Goal: Information Seeking & Learning: Learn about a topic

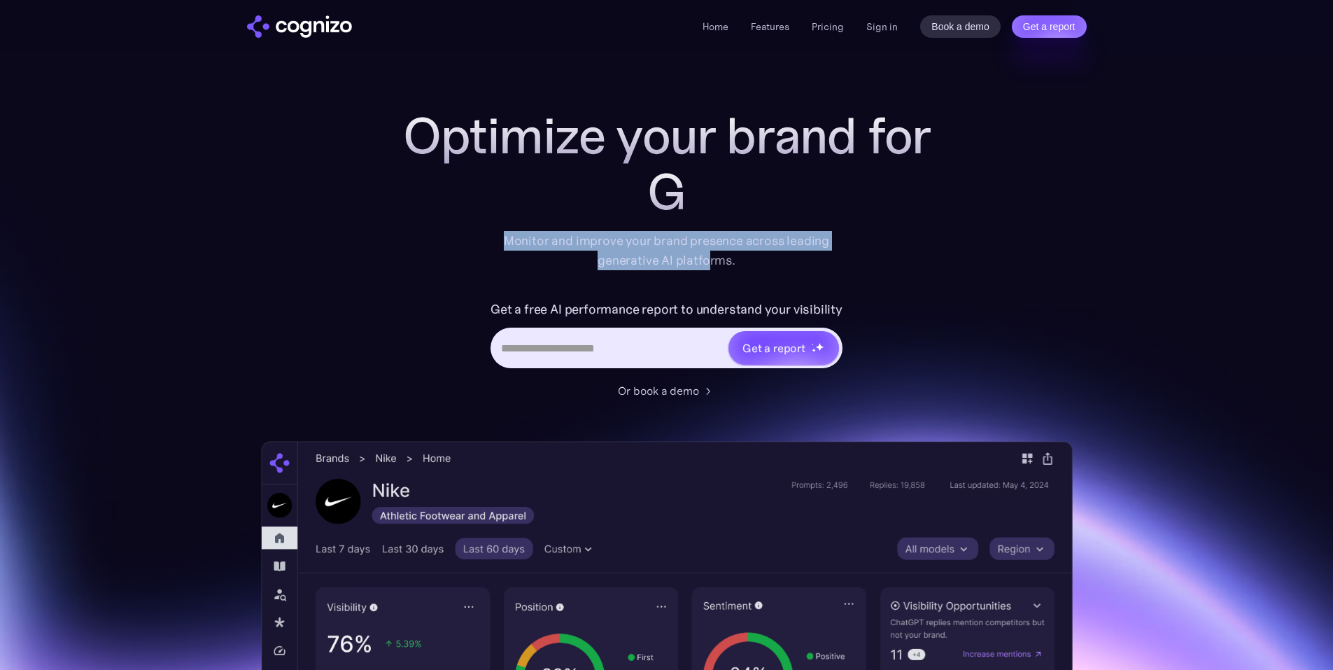
drag, startPoint x: 683, startPoint y: 246, endPoint x: 711, endPoint y: 252, distance: 28.7
click at [711, 252] on div "Monitor and improve your brand presence across leading generative AI platforms." at bounding box center [667, 250] width 344 height 39
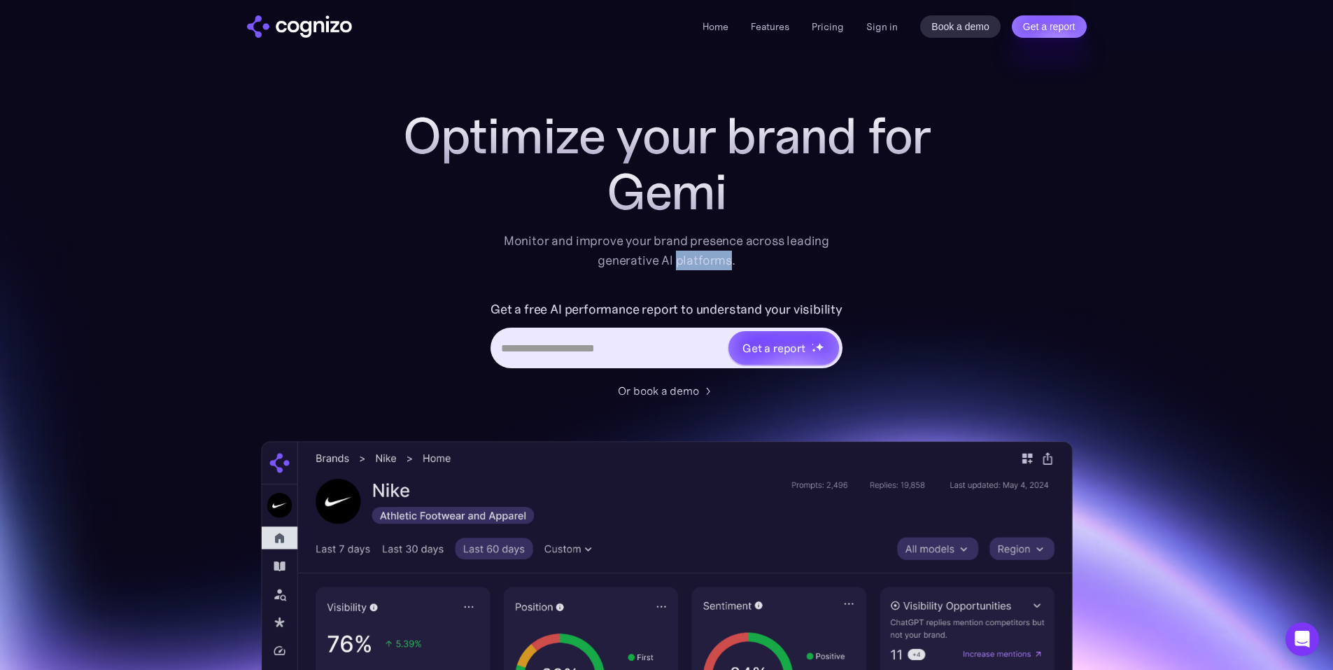
click at [711, 252] on div "Monitor and improve your brand presence across leading generative AI platforms." at bounding box center [667, 250] width 344 height 39
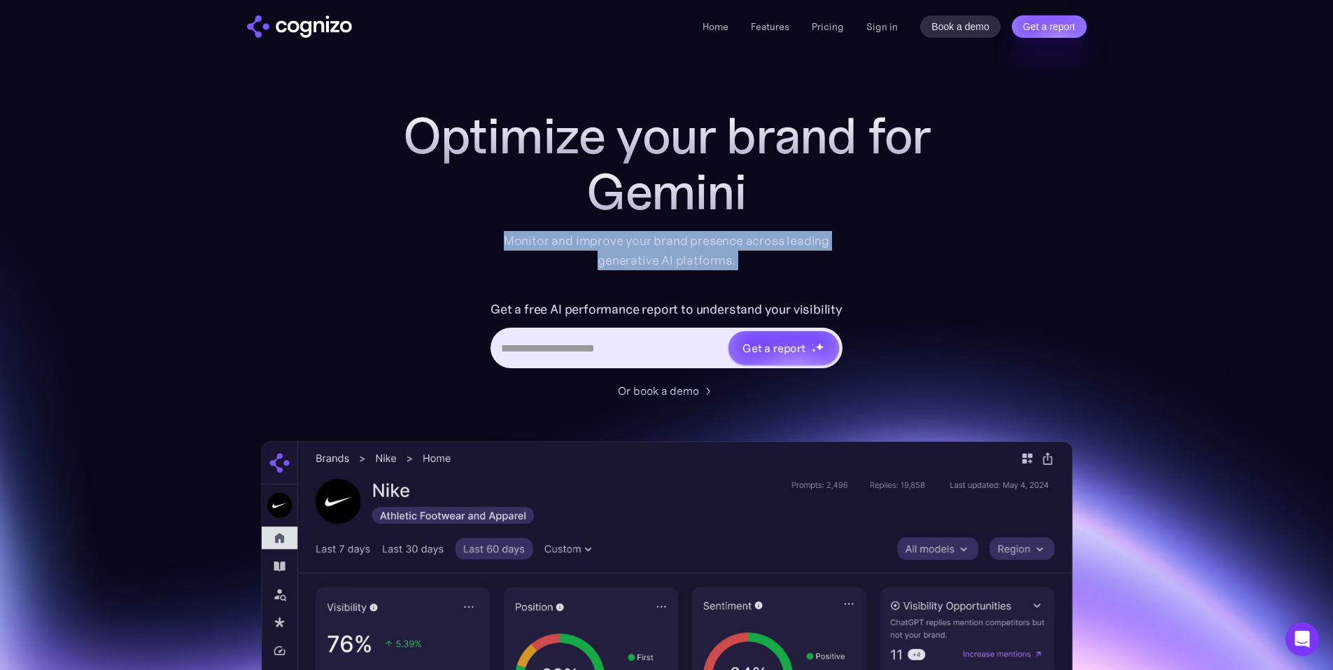
click at [711, 252] on div "Monitor and improve your brand presence across leading generative AI platforms." at bounding box center [667, 250] width 344 height 39
click at [777, 262] on div "Monitor and improve your brand presence across leading generative AI platforms." at bounding box center [667, 250] width 344 height 39
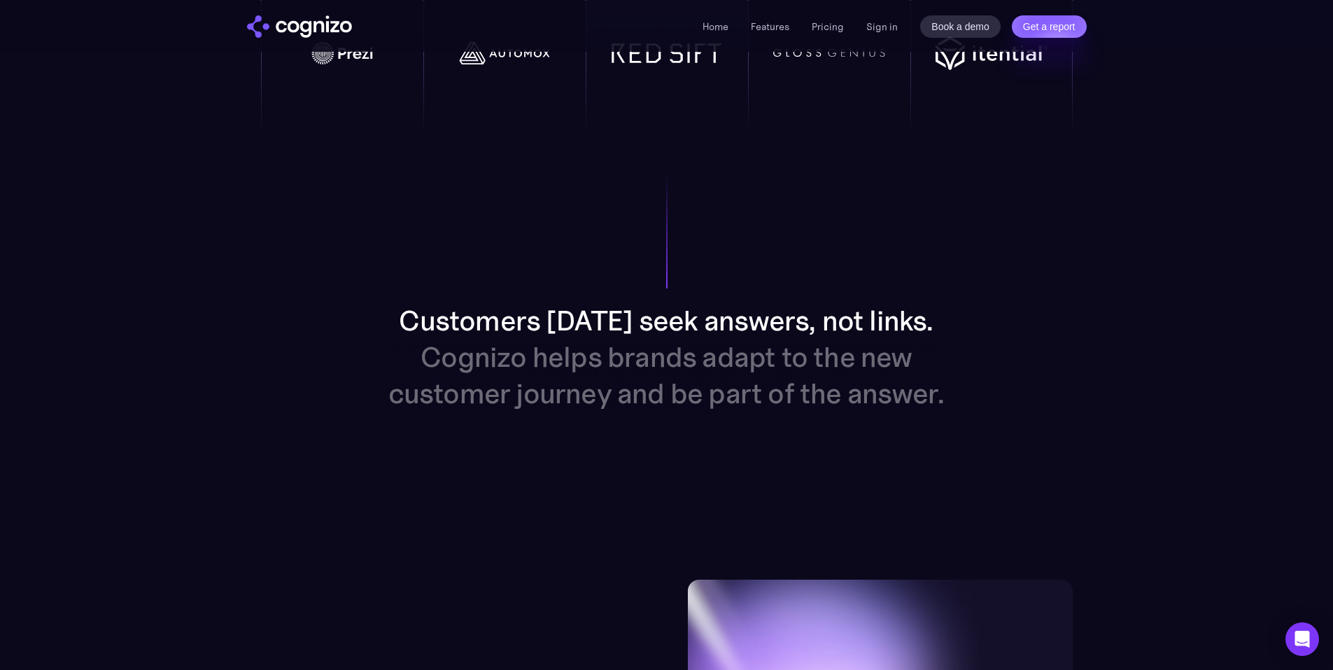
scroll to position [1330, 0]
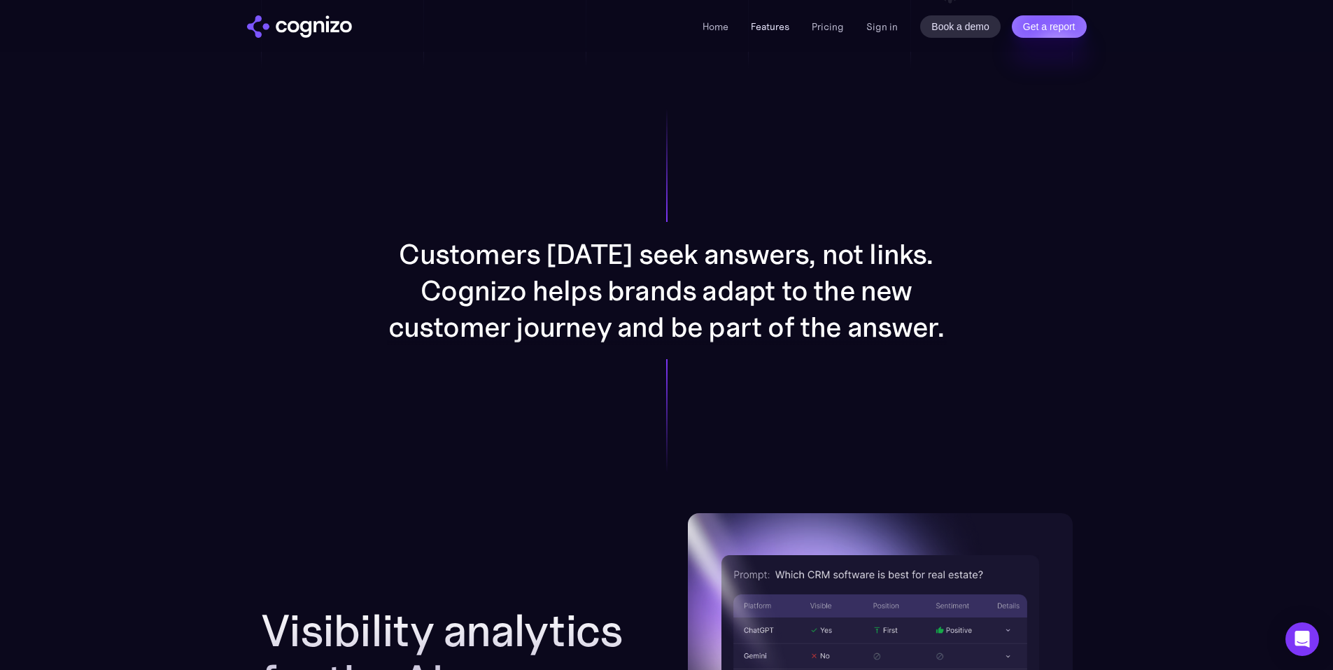
click at [779, 23] on link "Features" at bounding box center [770, 26] width 38 height 13
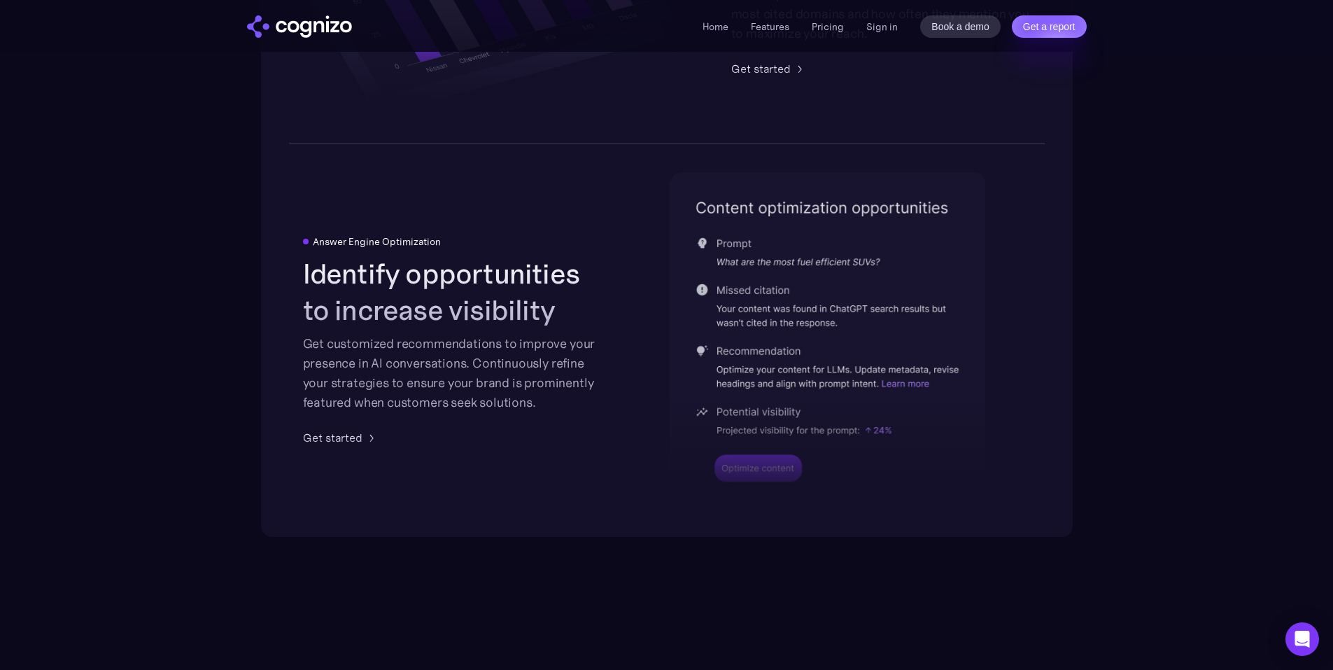
scroll to position [3125, 0]
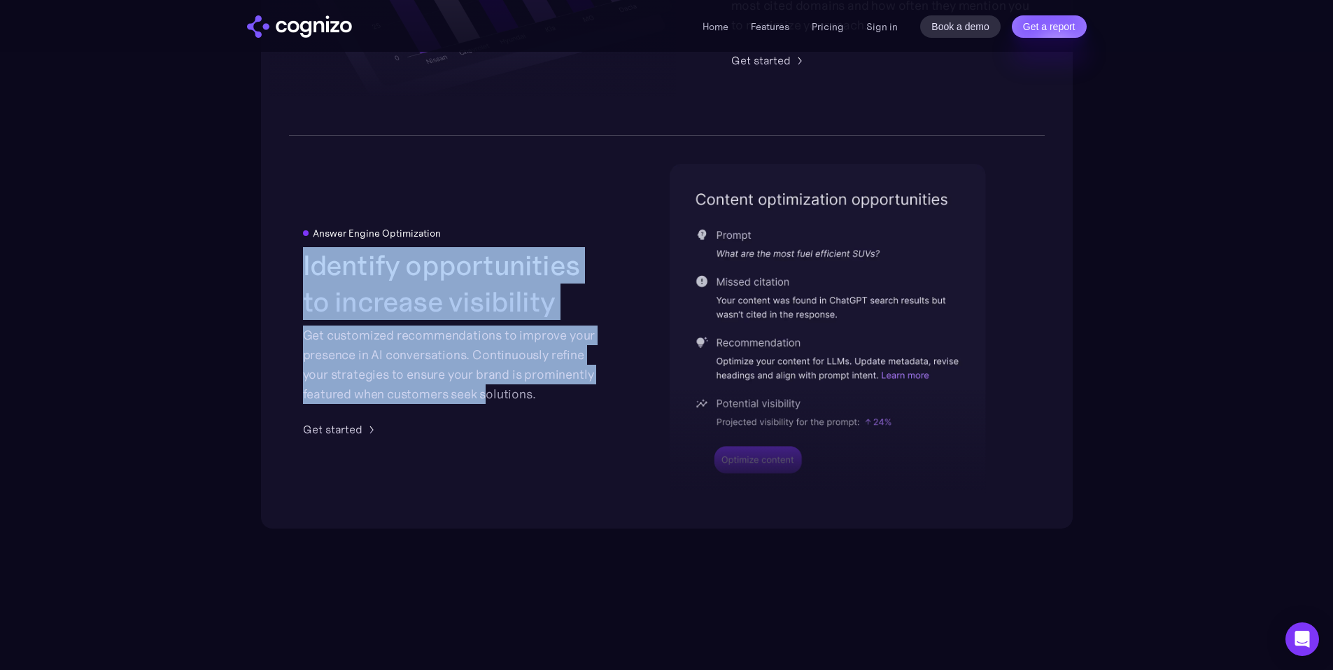
drag, startPoint x: 331, startPoint y: 268, endPoint x: 487, endPoint y: 402, distance: 205.5
click at [487, 402] on div "Identify opportunities to increase visibility Get customized recommendations to…" at bounding box center [453, 325] width 300 height 157
click at [487, 402] on div "Get customized recommendations to improve your presence in AI conversations. Co…" at bounding box center [453, 364] width 300 height 78
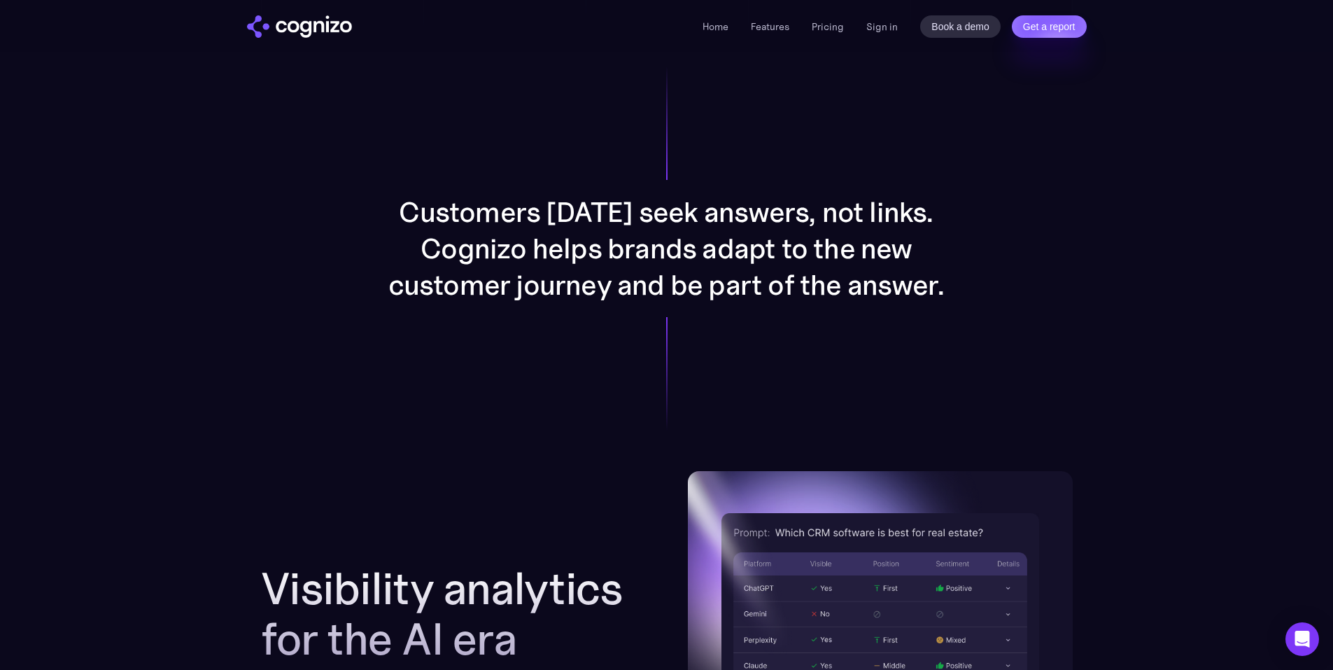
scroll to position [1370, 0]
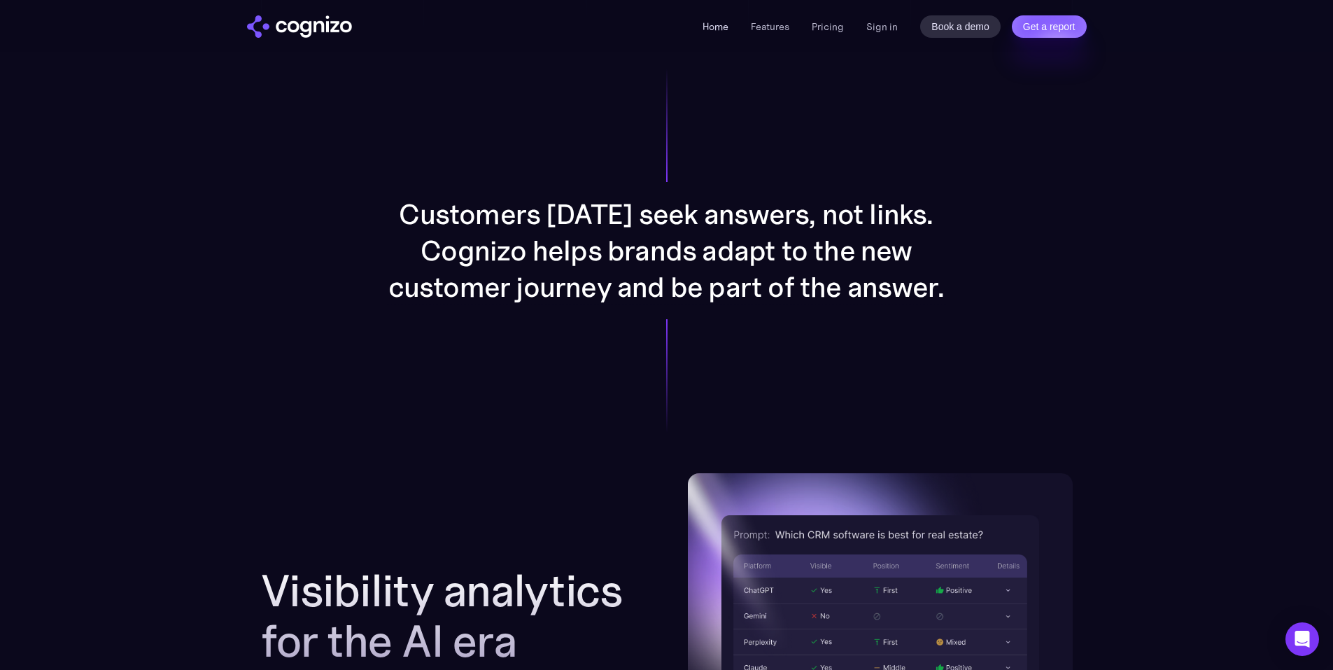
click at [713, 31] on link "Home" at bounding box center [716, 26] width 26 height 13
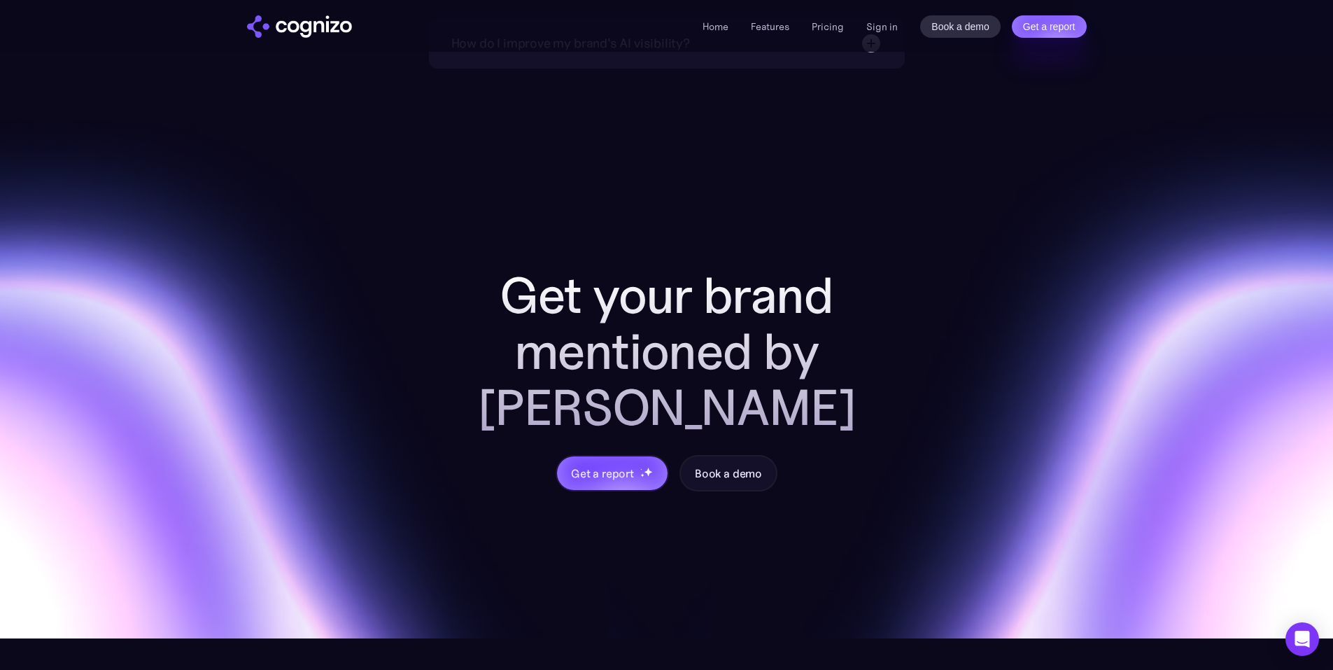
scroll to position [5564, 0]
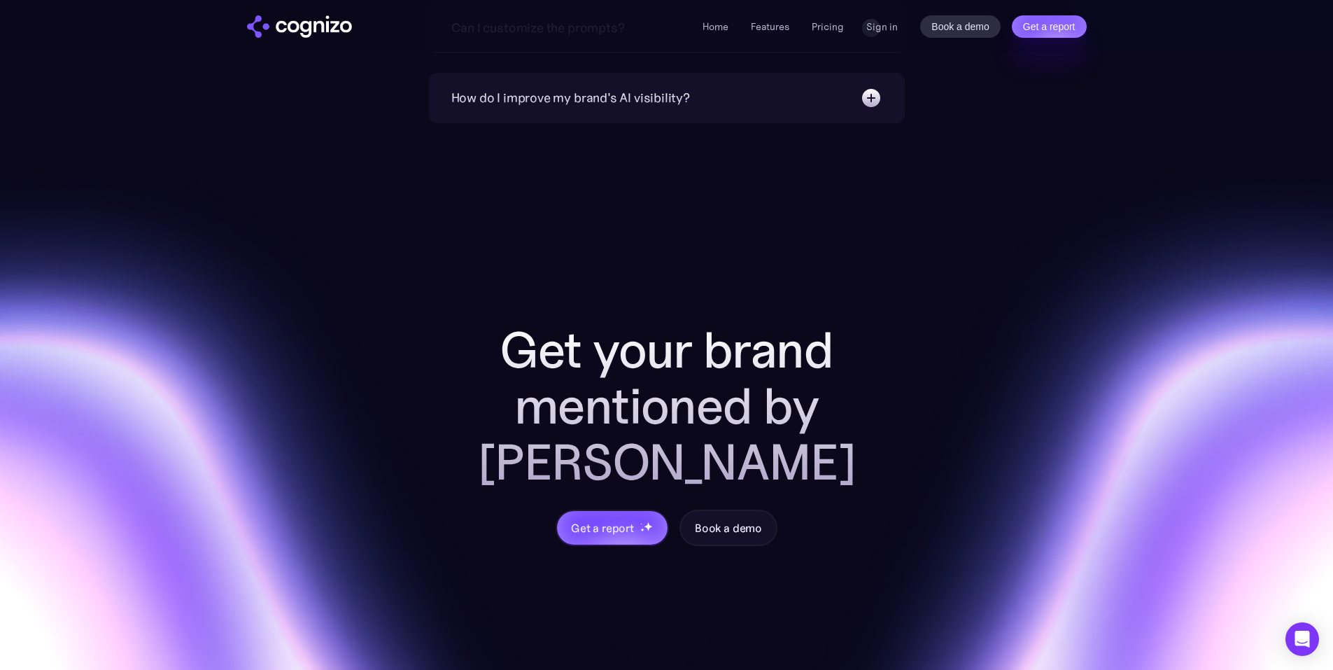
click at [819, 20] on li "Pricing" at bounding box center [828, 26] width 32 height 17
click at [822, 29] on link "Pricing" at bounding box center [828, 26] width 32 height 13
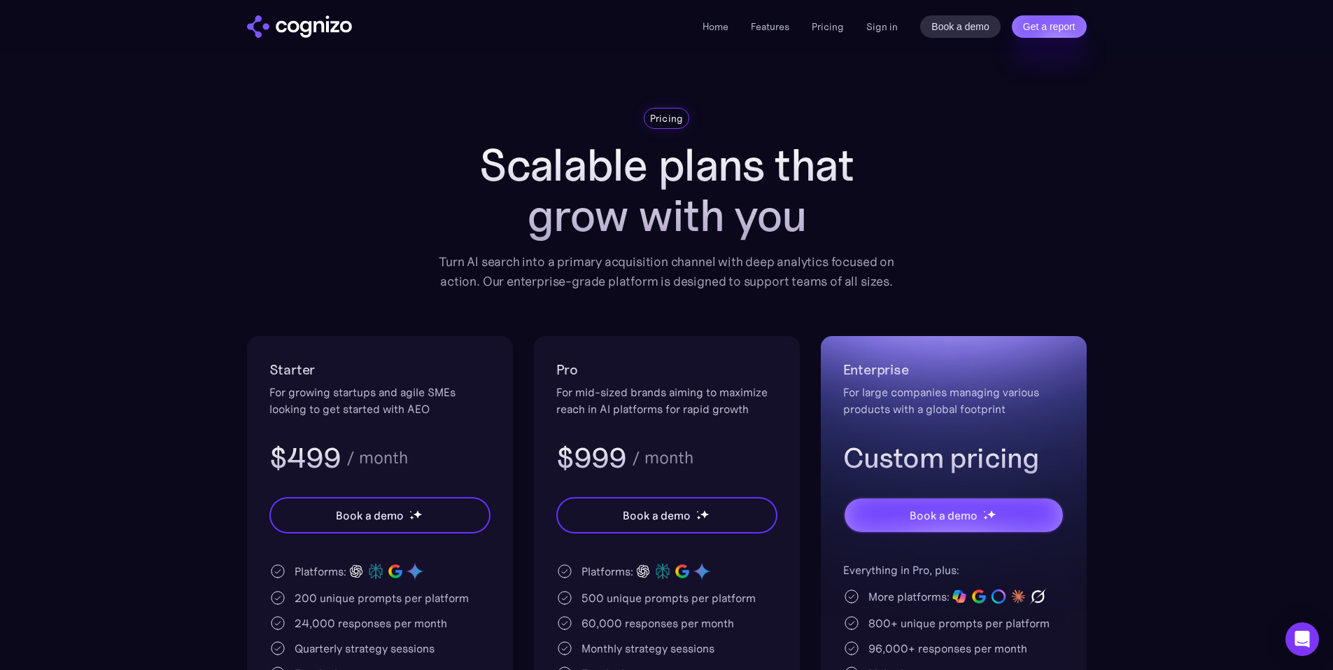
click at [750, 32] on ul "Home Features Pricing Book a demo Get a report" at bounding box center [773, 26] width 141 height 17
click at [715, 20] on link "Home" at bounding box center [716, 26] width 26 height 13
